Goal: Task Accomplishment & Management: Use online tool/utility

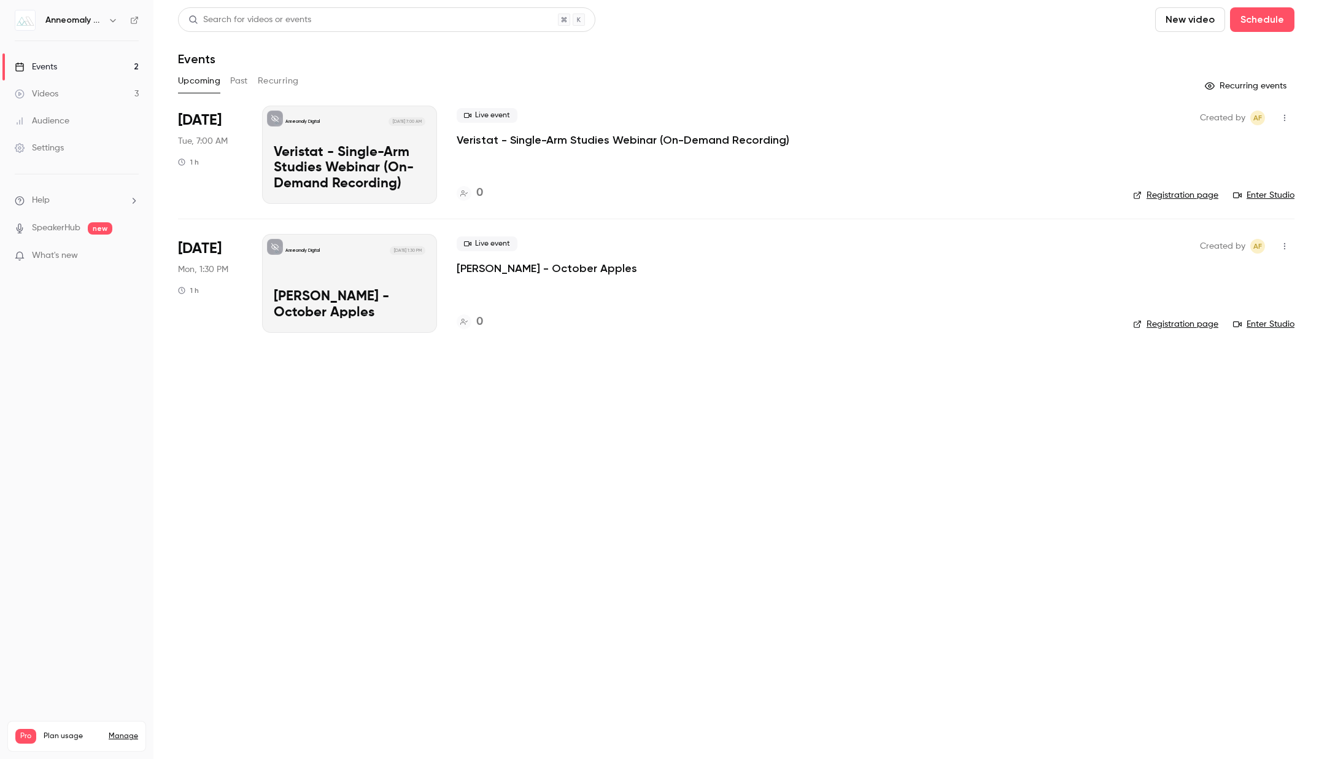
click at [346, 141] on div "Anneomaly Digital [DATE] 7:00 AM Veristat - Single-Arm Studies Webinar (On-Dema…" at bounding box center [349, 155] width 175 height 98
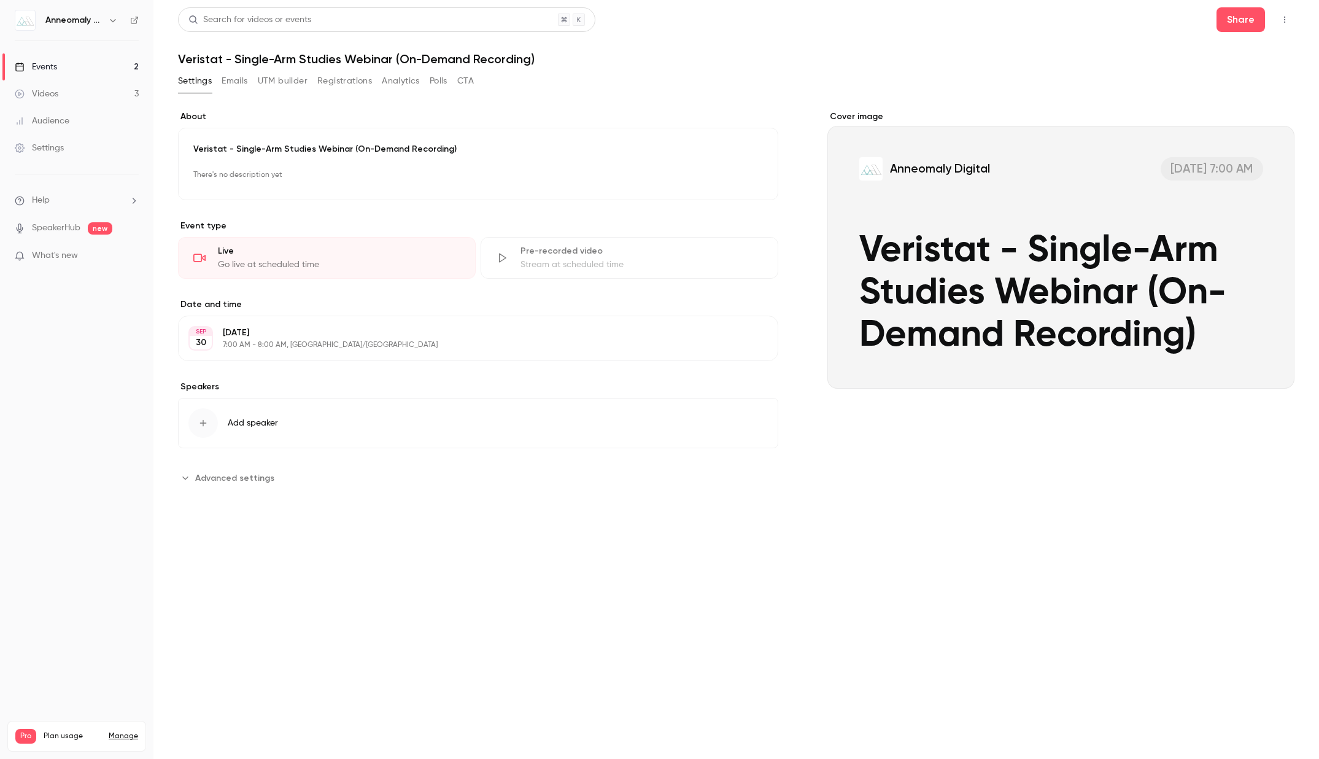
click at [1287, 18] on icon "button" at bounding box center [1285, 19] width 10 height 9
click at [1237, 87] on div "Enter Studio" at bounding box center [1237, 83] width 93 height 12
